Goal: Obtain resource: Download file/media

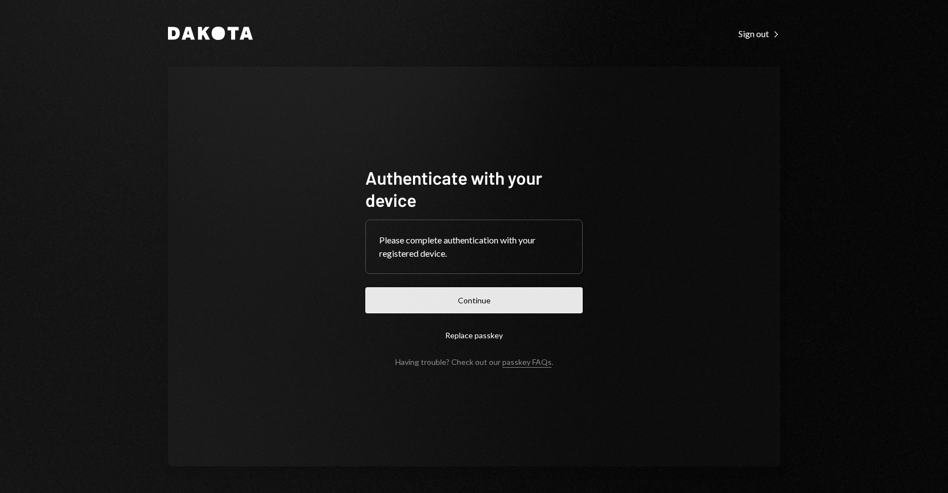
click at [503, 299] on button "Continue" at bounding box center [473, 300] width 217 height 26
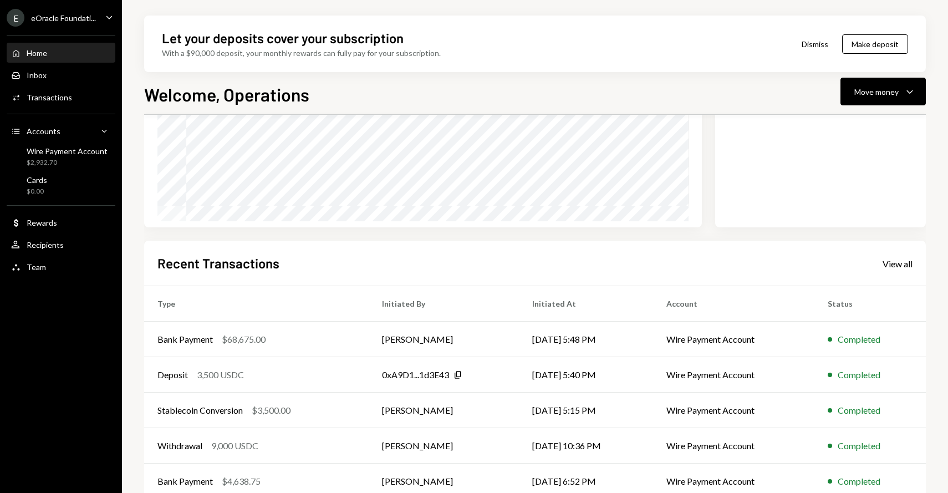
scroll to position [175, 0]
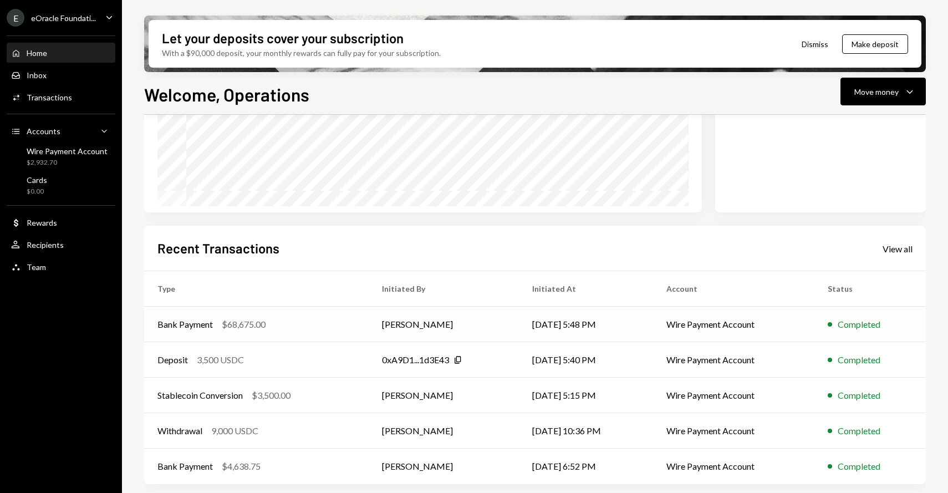
click at [361, 333] on td "Bank Payment $68,675.00" at bounding box center [256, 324] width 225 height 35
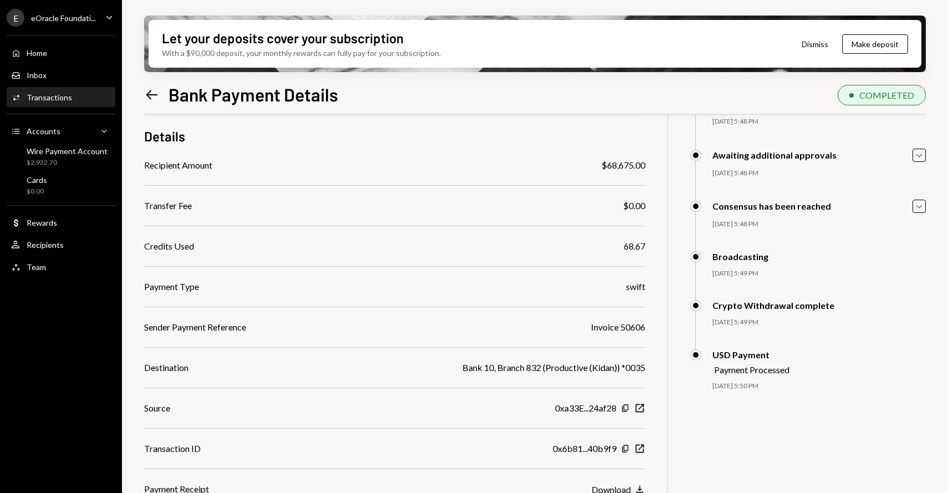
scroll to position [89, 0]
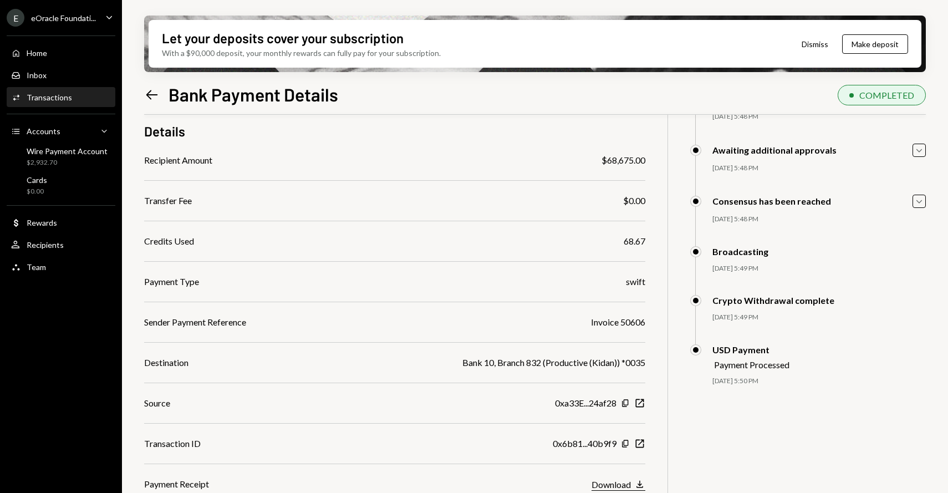
click at [643, 483] on icon "Download" at bounding box center [639, 483] width 11 height 11
click at [623, 442] on icon "Copy" at bounding box center [625, 443] width 9 height 9
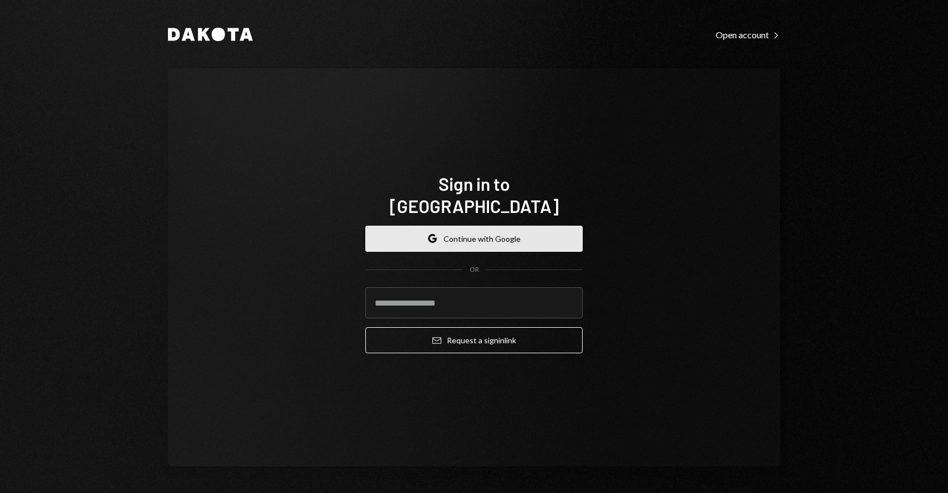
click at [533, 230] on button "Google Continue with Google" at bounding box center [473, 239] width 217 height 26
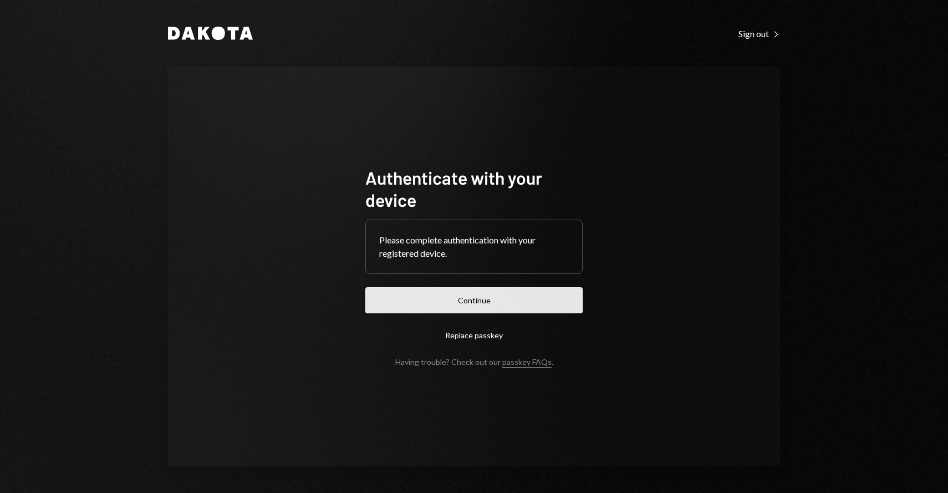
click at [472, 298] on button "Continue" at bounding box center [473, 300] width 217 height 26
